Goal: Purchase product/service

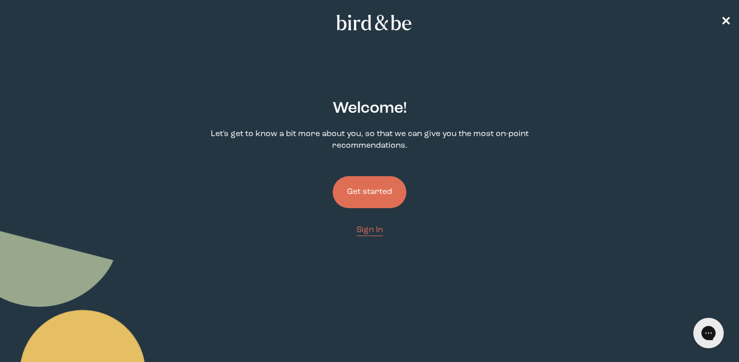
click at [369, 199] on button "Get started" at bounding box center [370, 192] width 74 height 32
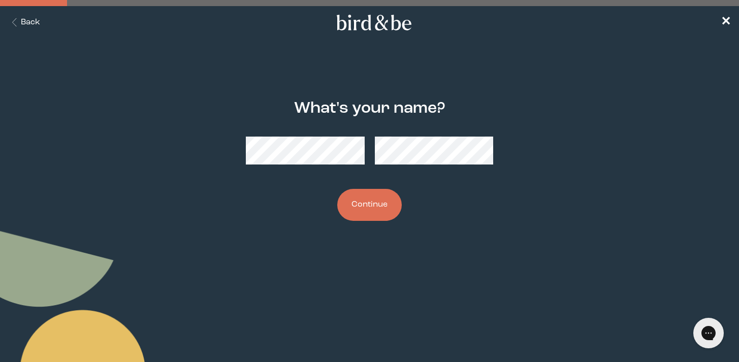
click at [360, 203] on button "Continue" at bounding box center [369, 205] width 65 height 32
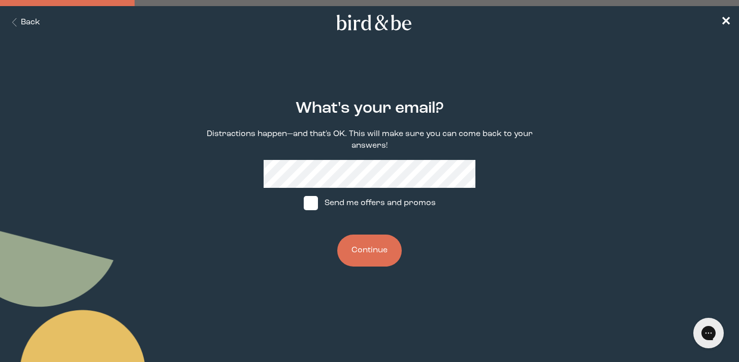
click at [331, 202] on label "Send me offers and promos" at bounding box center [369, 203] width 151 height 30
click at [304, 203] on input "Send me offers and promos" at bounding box center [303, 203] width 1 height 1
checkbox input "true"
click at [360, 239] on button "Continue" at bounding box center [369, 251] width 65 height 32
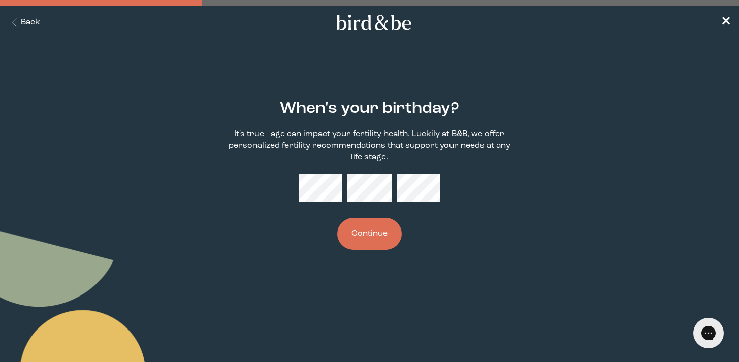
click at [381, 234] on button "Continue" at bounding box center [369, 234] width 65 height 32
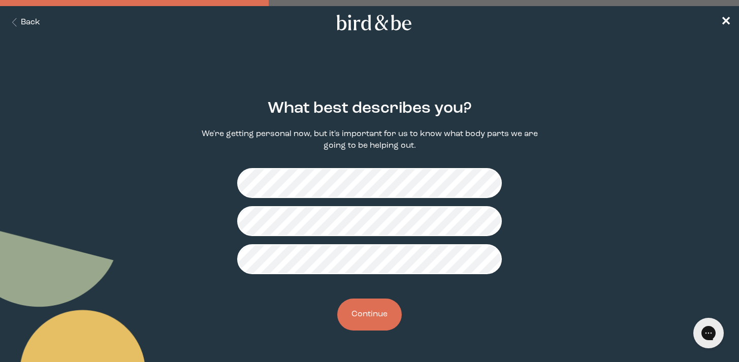
click at [372, 324] on button "Continue" at bounding box center [369, 315] width 65 height 32
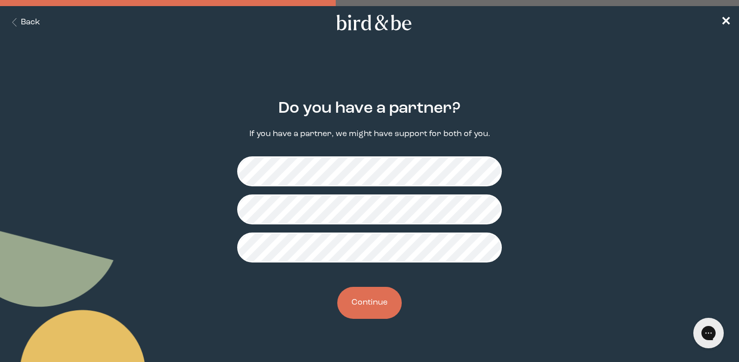
click at [371, 305] on button "Continue" at bounding box center [369, 303] width 65 height 32
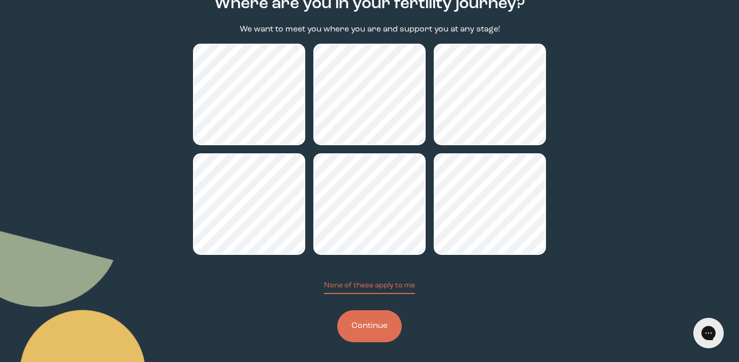
scroll to position [110, 0]
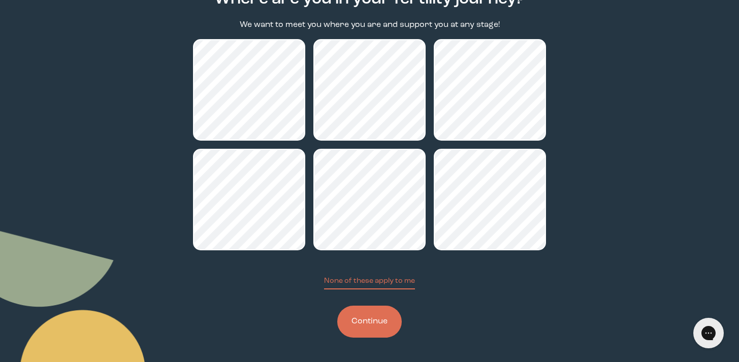
click at [366, 321] on button "Continue" at bounding box center [369, 322] width 65 height 32
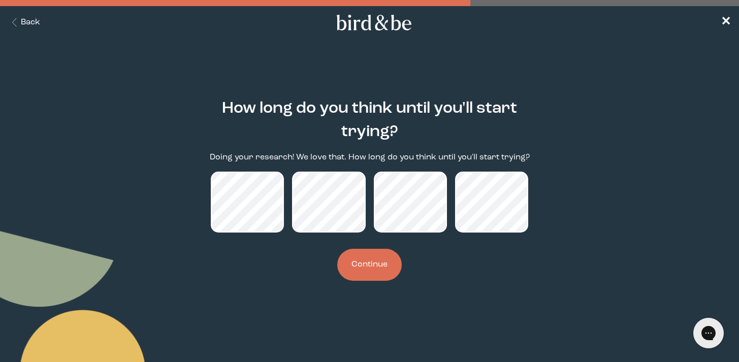
click at [346, 266] on button "Continue" at bounding box center [369, 265] width 65 height 32
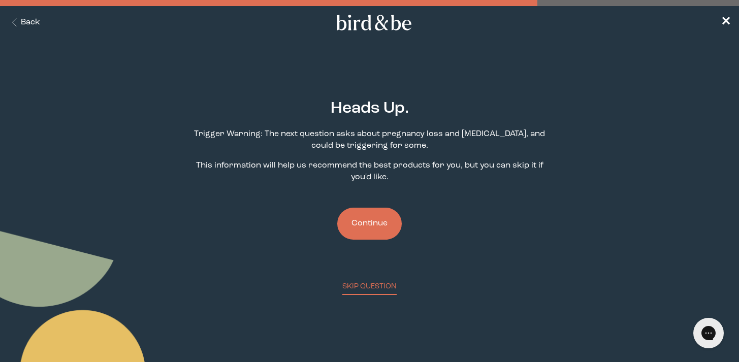
click at [380, 227] on button "Continue" at bounding box center [369, 224] width 65 height 32
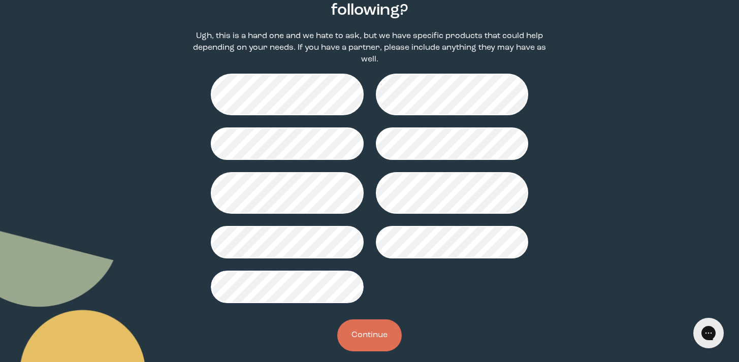
scroll to position [135, 0]
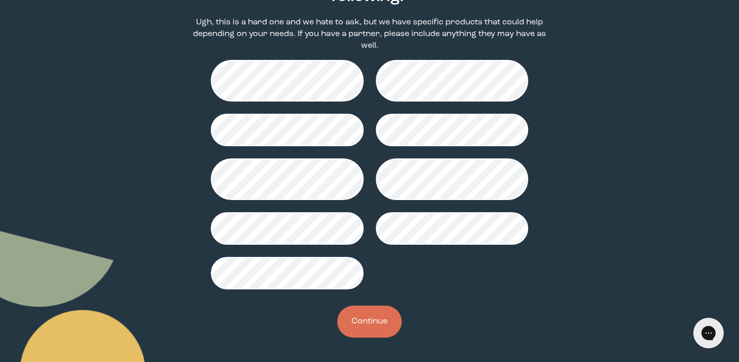
click at [356, 323] on button "Continue" at bounding box center [369, 322] width 65 height 32
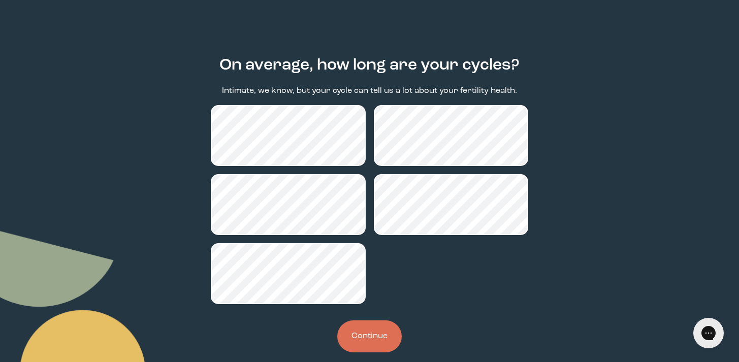
scroll to position [58, 0]
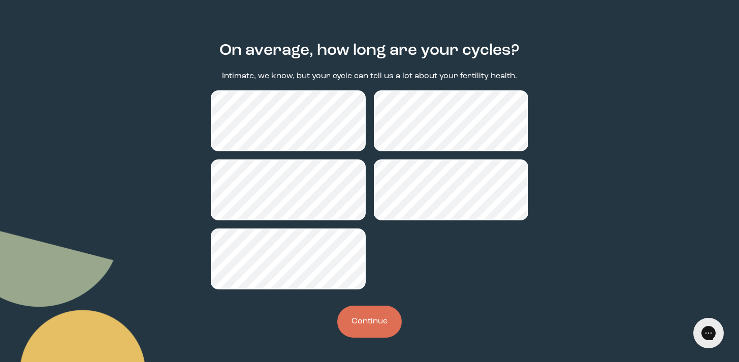
click at [370, 321] on button "Continue" at bounding box center [369, 322] width 65 height 32
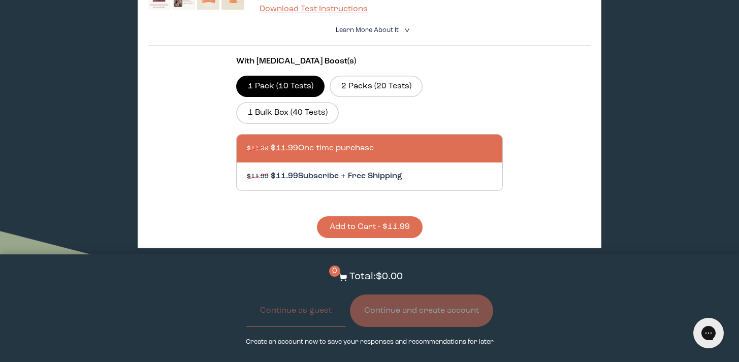
scroll to position [381, 0]
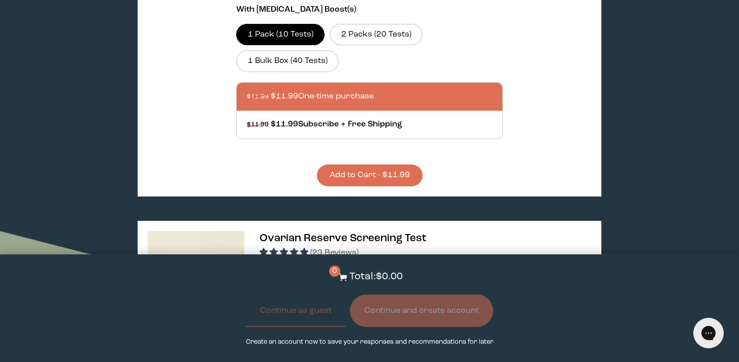
click at [373, 165] on button "Add to Cart - $11.99" at bounding box center [370, 176] width 106 height 22
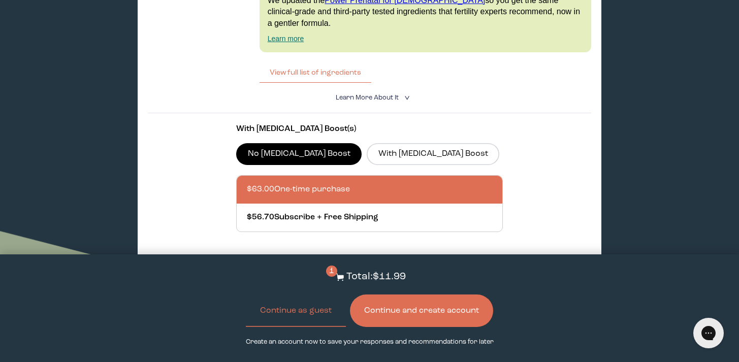
scroll to position [1331, 0]
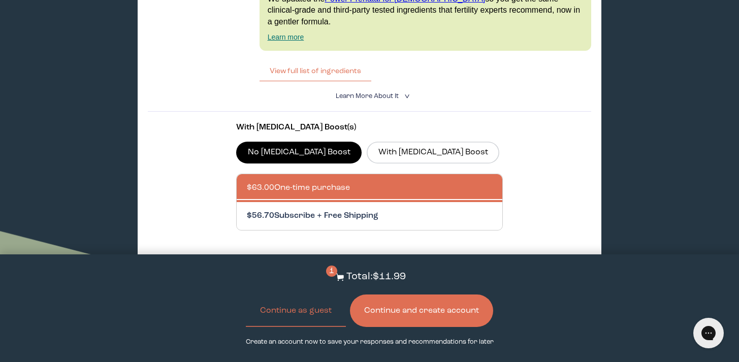
click at [304, 202] on div at bounding box center [379, 216] width 265 height 28
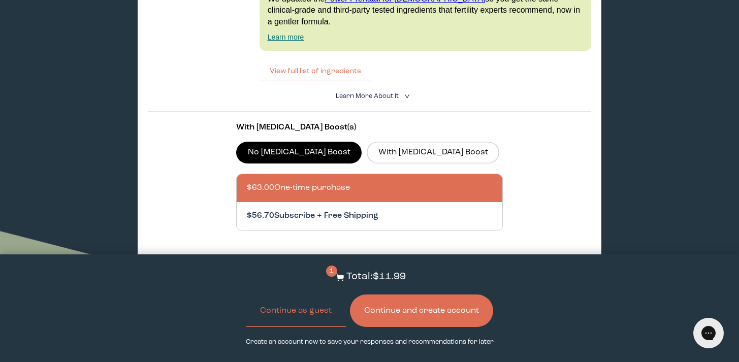
click at [247, 210] on input "$56.70 Subscribe + Free Shipping" at bounding box center [246, 210] width 1 height 1
radio input "true"
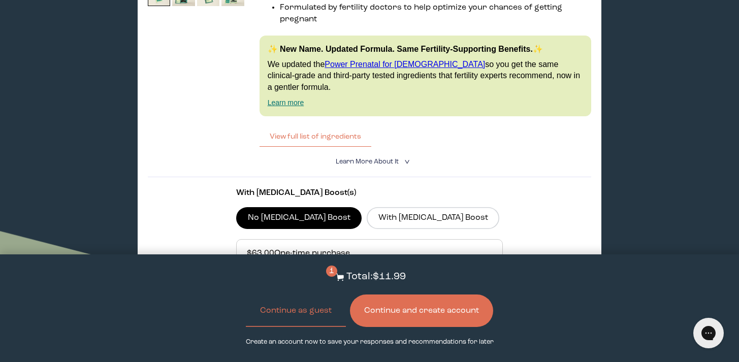
scroll to position [1354, 0]
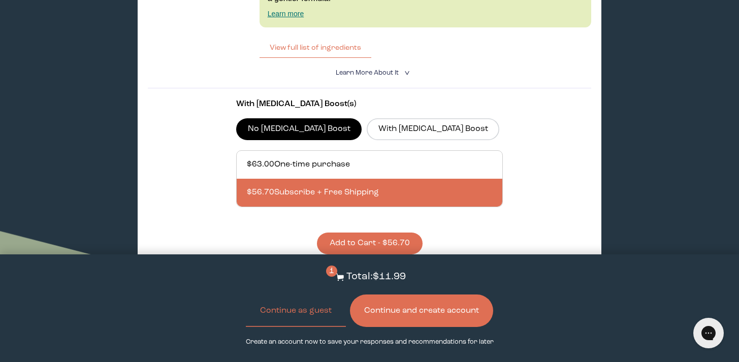
click at [347, 233] on button "Add to Cart - $56.70" at bounding box center [370, 244] width 106 height 22
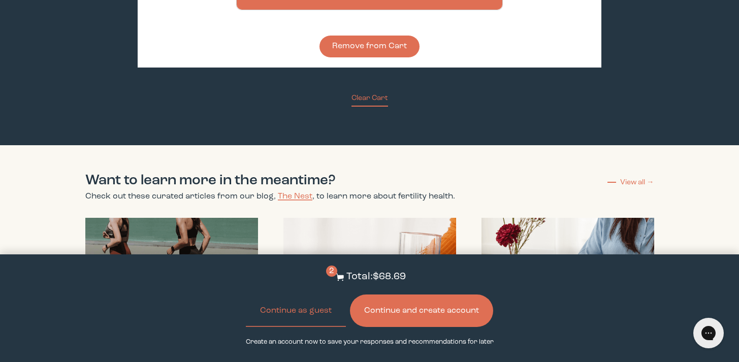
scroll to position [1046, 0]
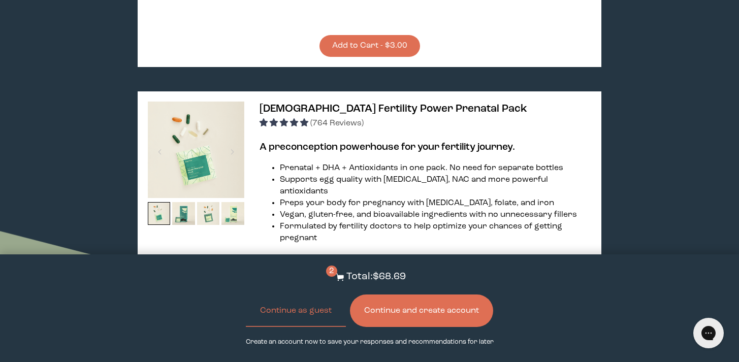
click at [389, 321] on button "Continue and create account" at bounding box center [421, 311] width 143 height 33
